Goal: Find specific page/section: Find specific page/section

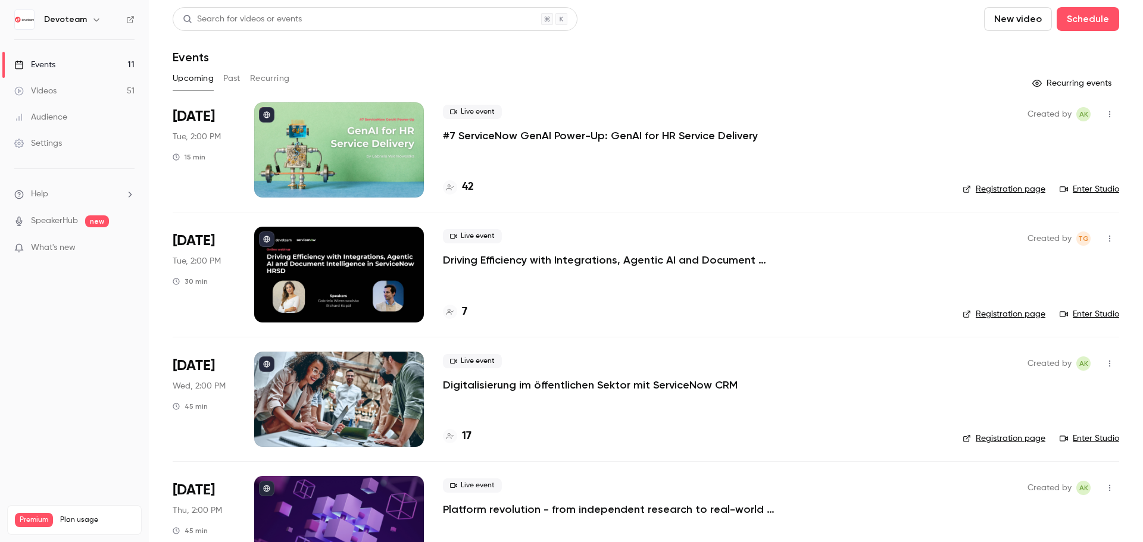
drag, startPoint x: 324, startPoint y: 391, endPoint x: 311, endPoint y: 386, distance: 13.4
click at [324, 391] on div at bounding box center [339, 399] width 170 height 95
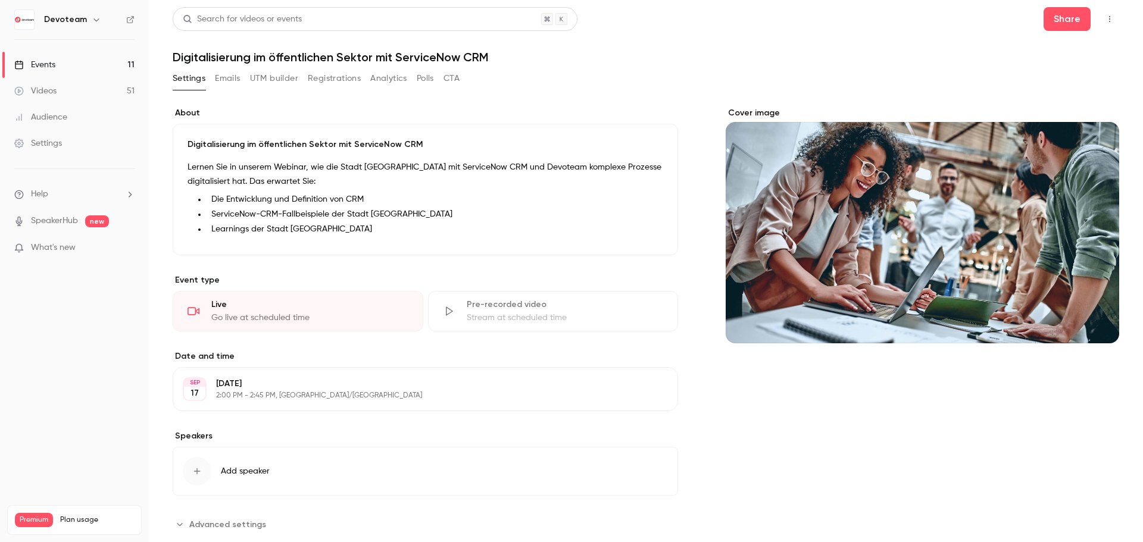
click at [58, 61] on link "Events 11" at bounding box center [74, 65] width 149 height 26
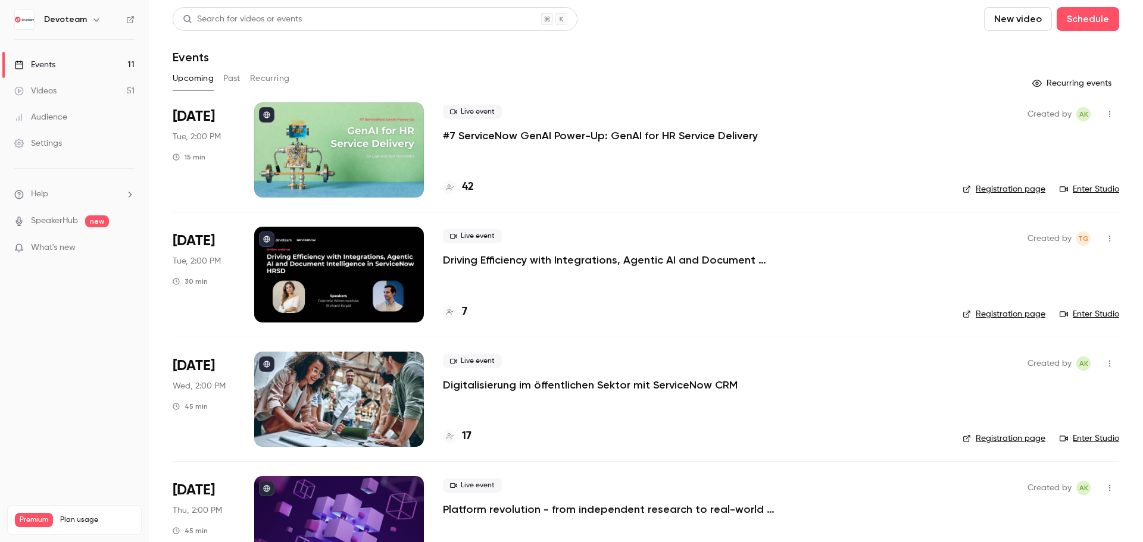
click at [469, 433] on h4 "17" at bounding box center [467, 437] width 10 height 16
